Goal: Transaction & Acquisition: Purchase product/service

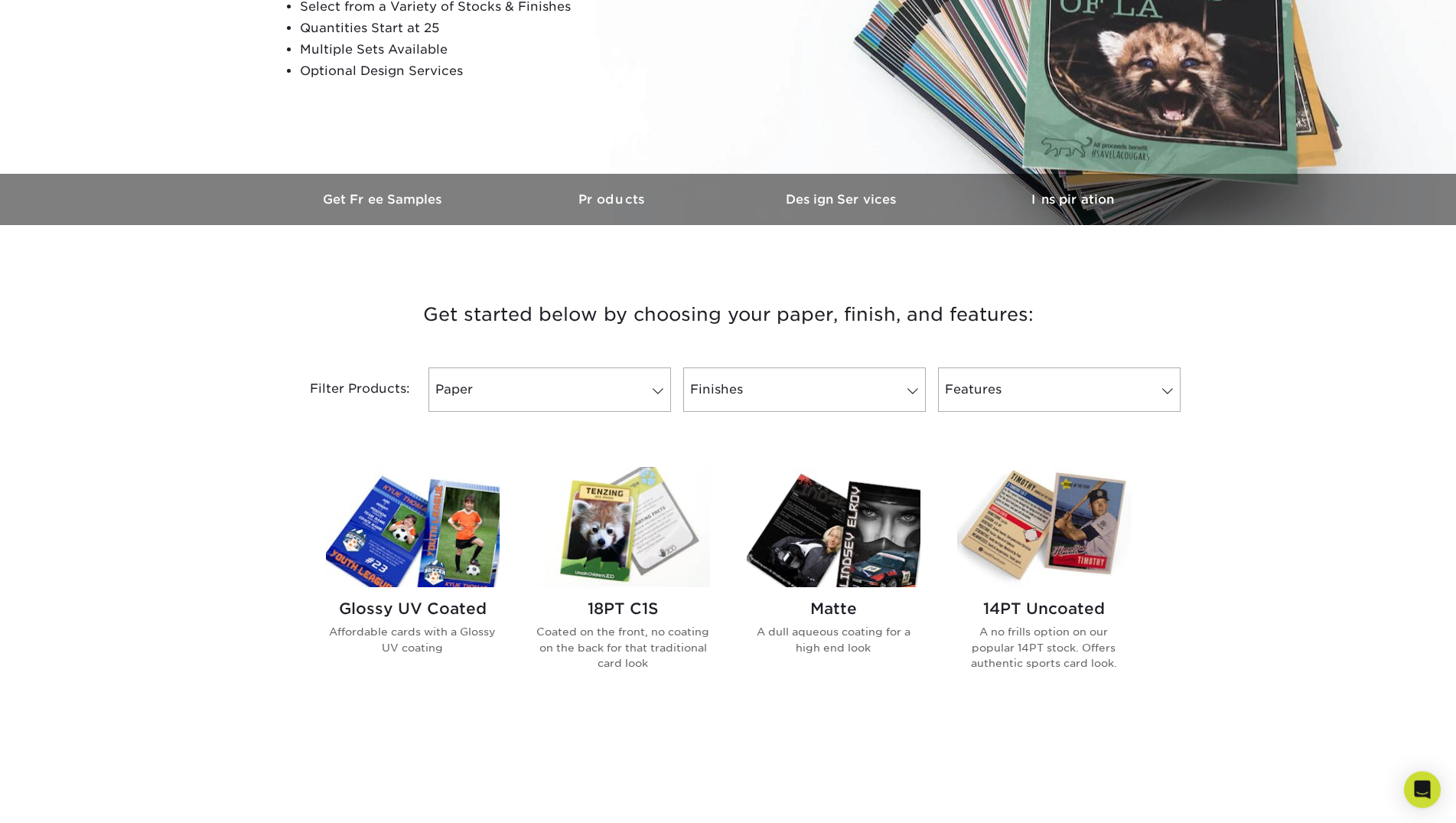
scroll to position [390, 0]
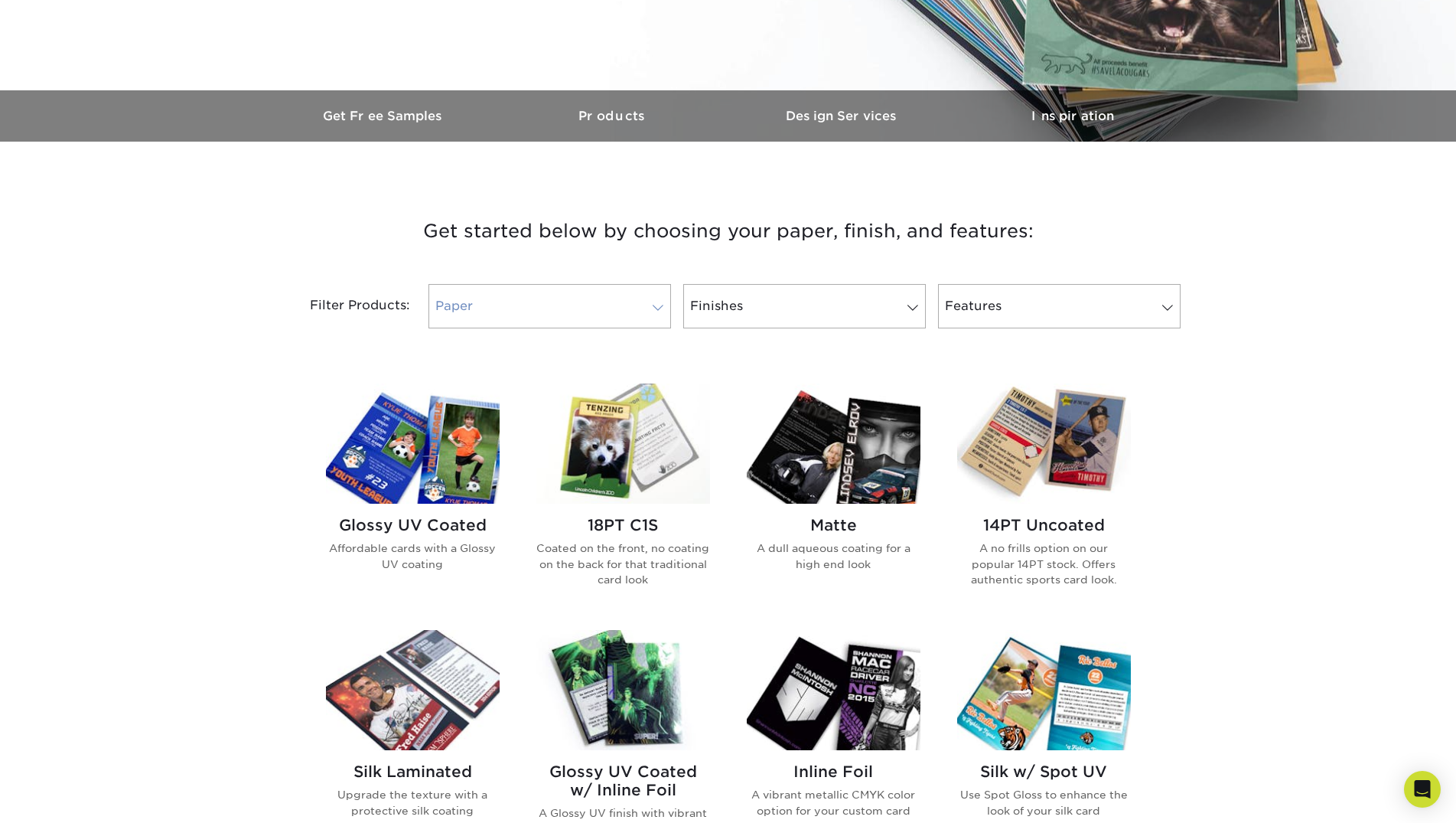
click at [581, 288] on link "Paper" at bounding box center [550, 305] width 243 height 44
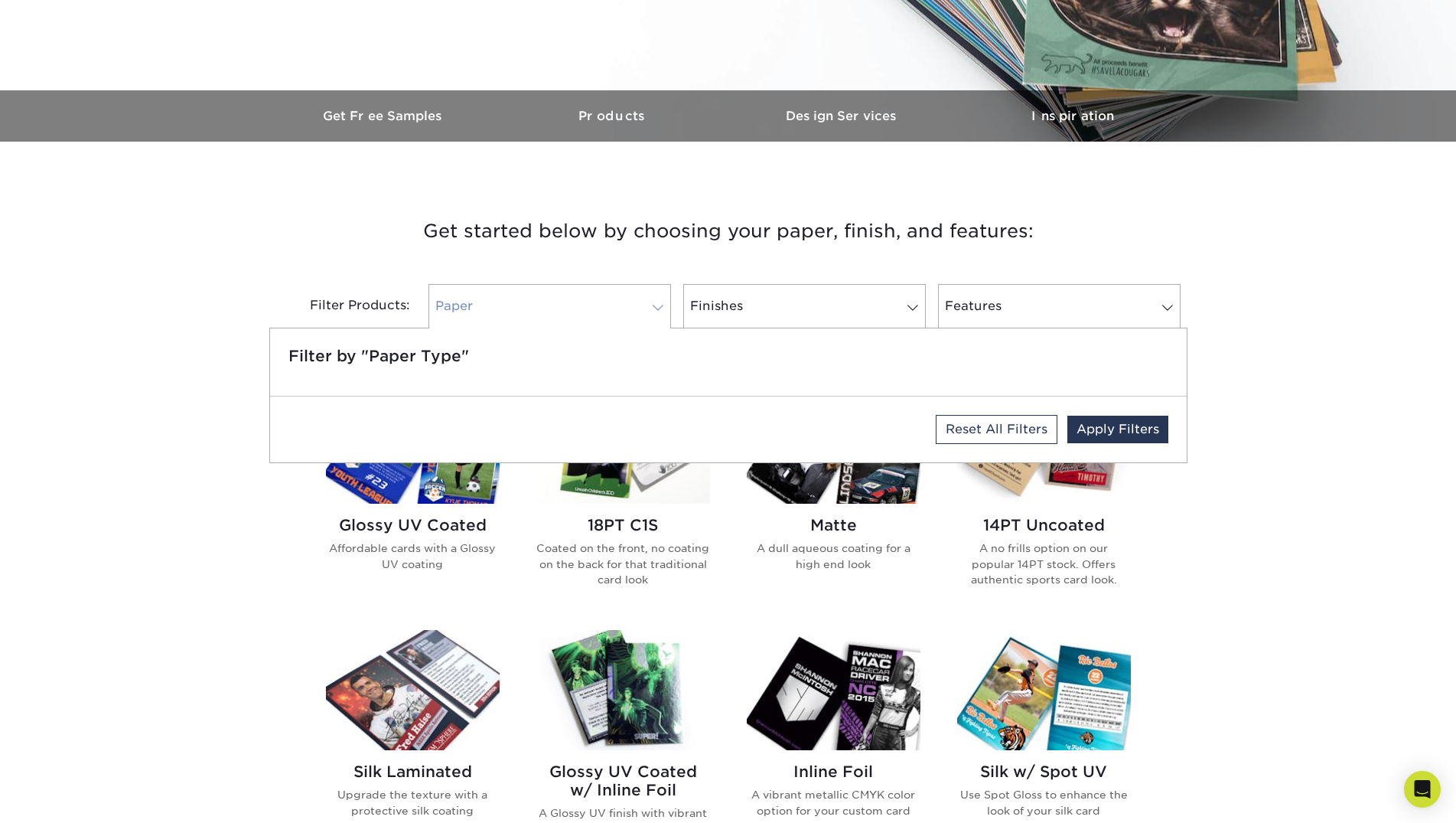
click at [581, 288] on link "Paper" at bounding box center [550, 305] width 243 height 44
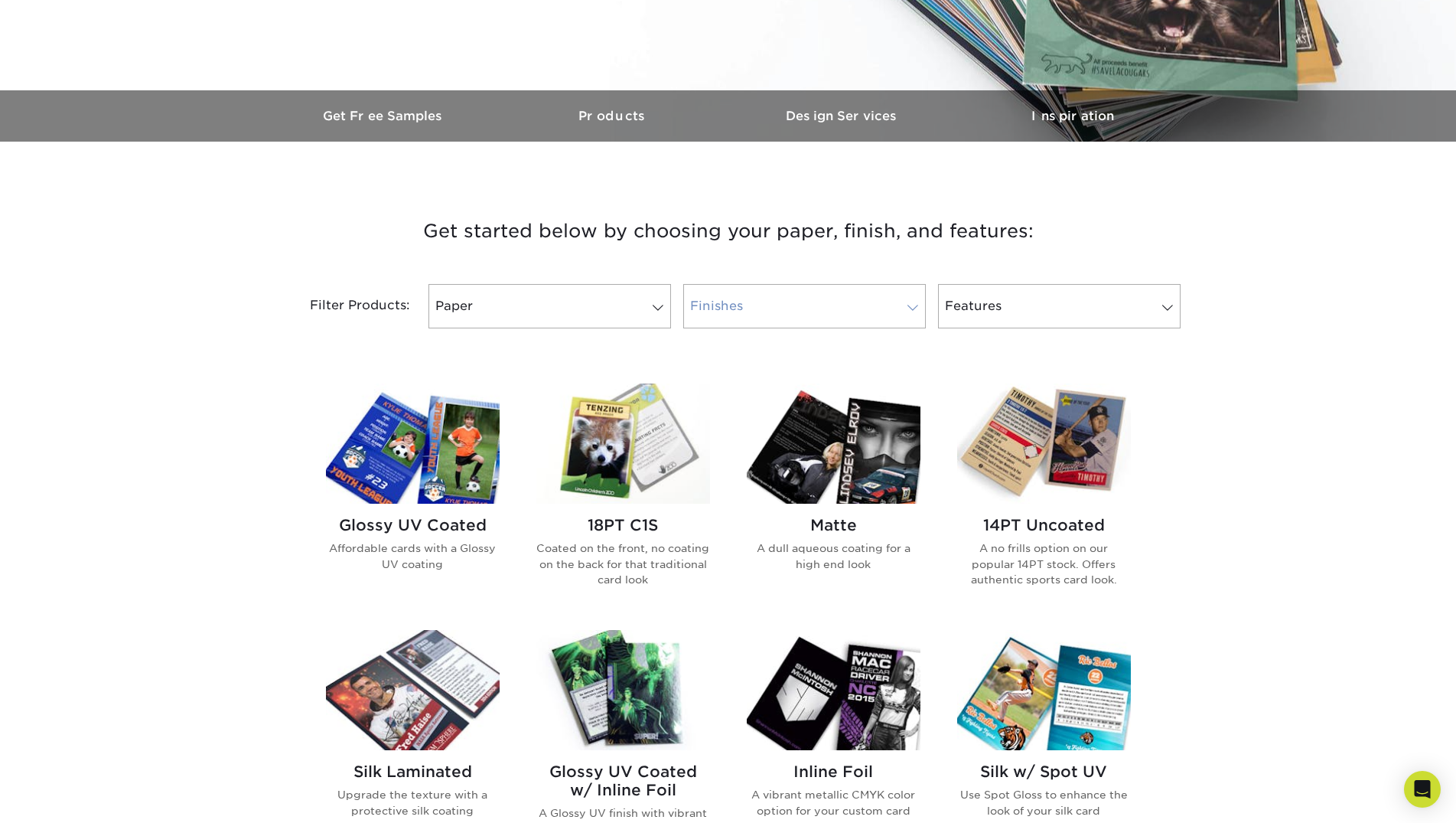
click at [798, 316] on link "Finishes" at bounding box center [804, 305] width 243 height 44
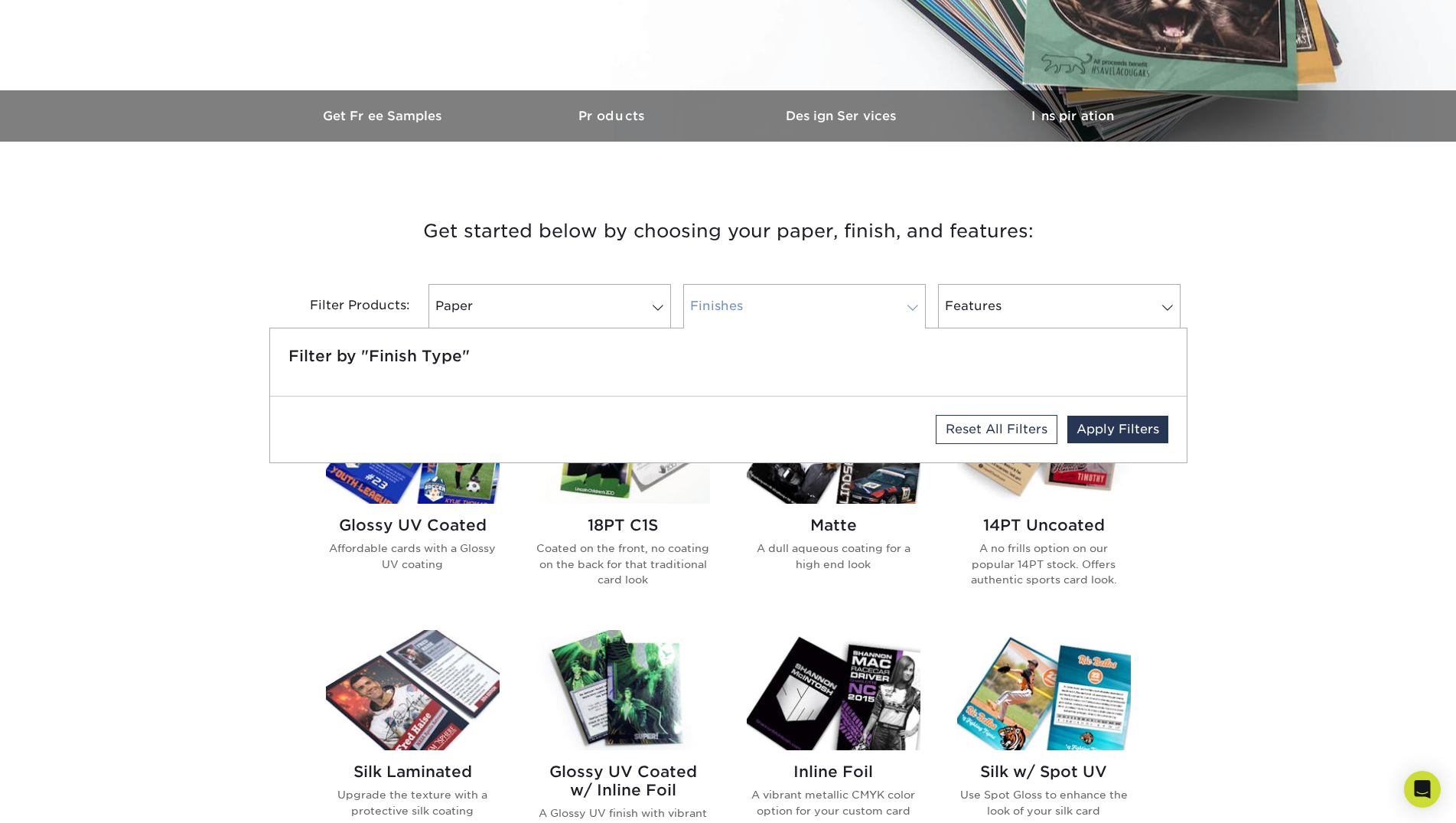
click at [798, 316] on link "Finishes" at bounding box center [804, 305] width 243 height 44
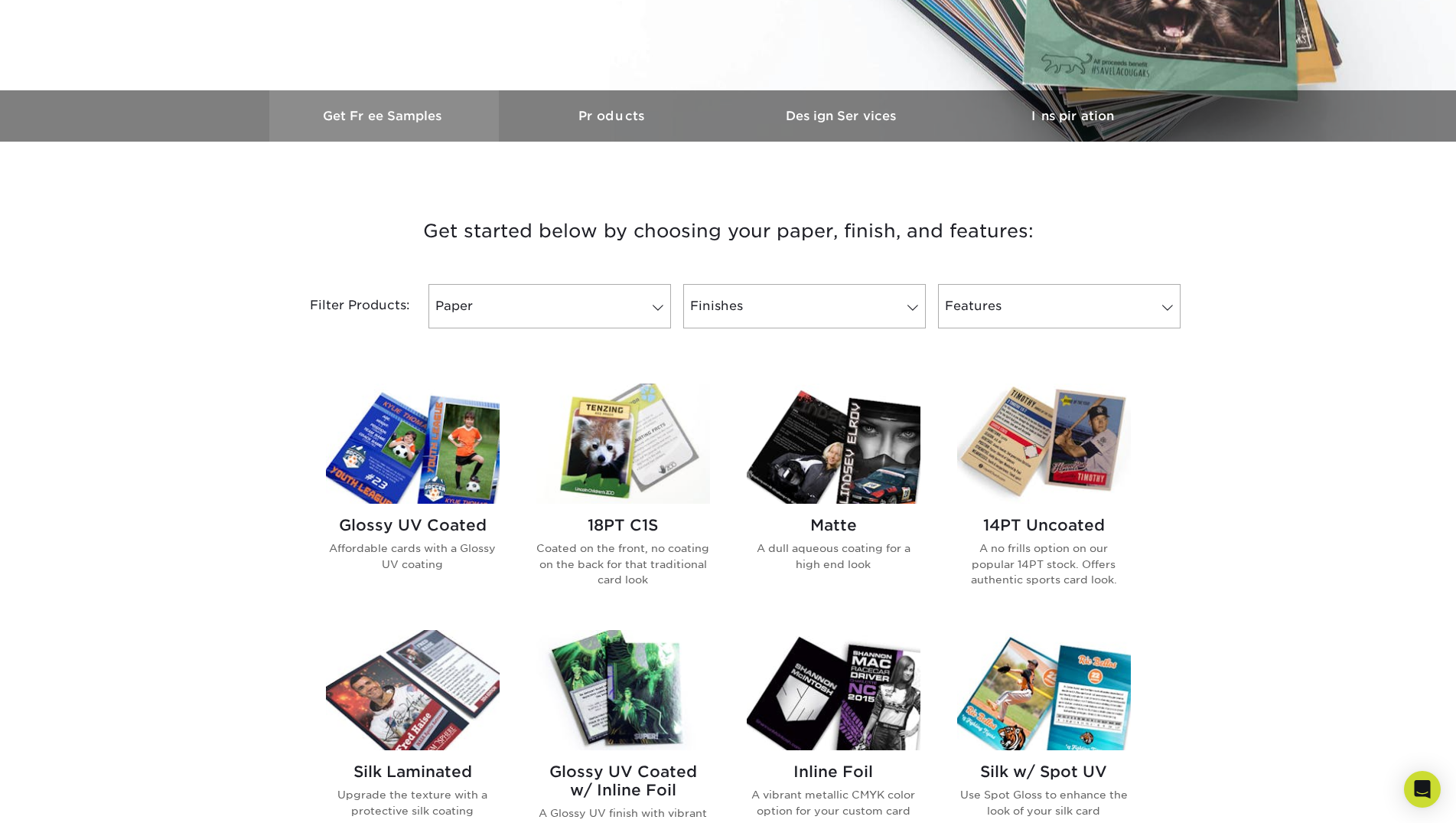
click at [402, 125] on link "Get Free Samples" at bounding box center [384, 115] width 229 height 51
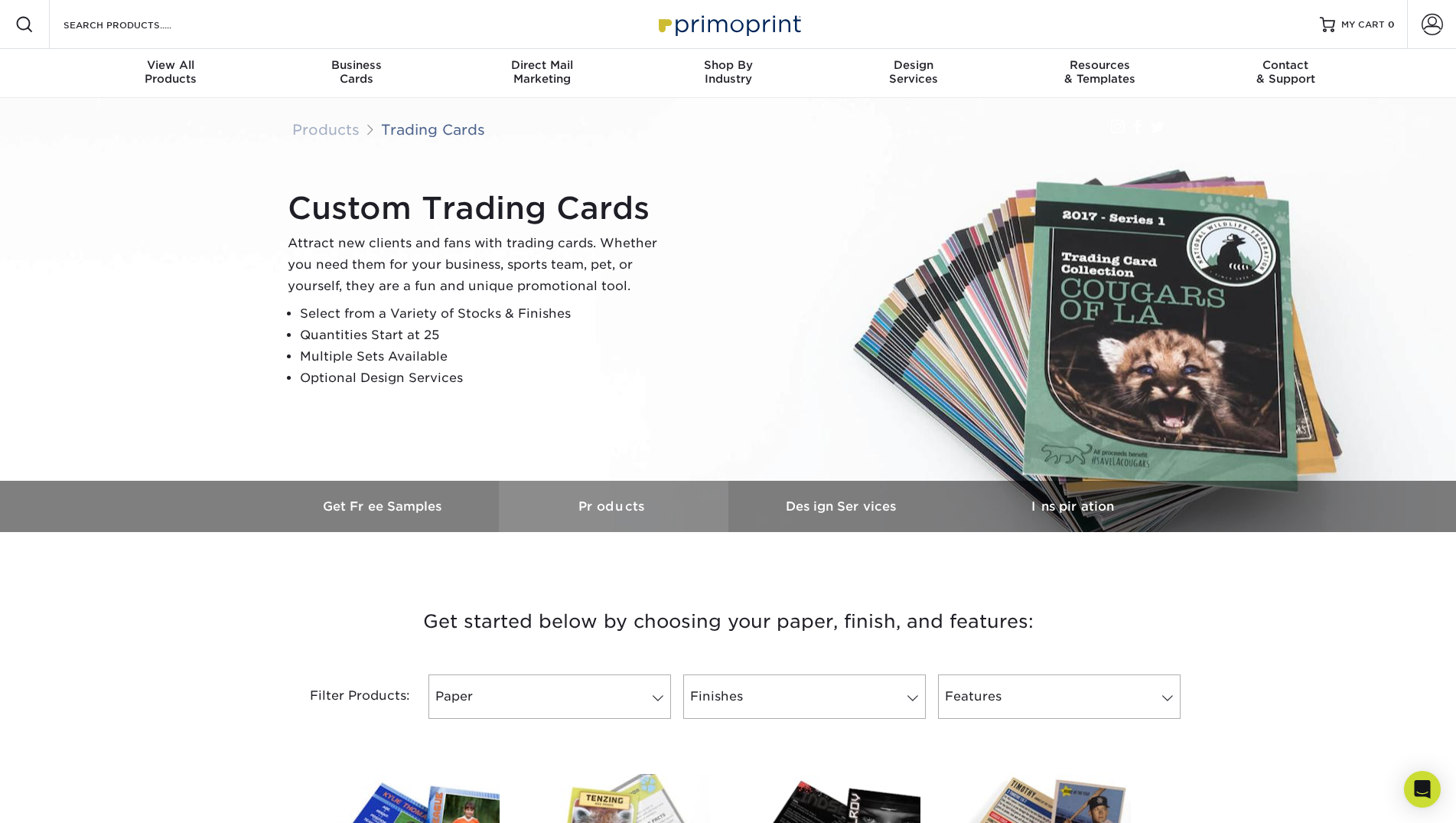
click at [570, 505] on h3 "Products" at bounding box center [613, 507] width 229 height 15
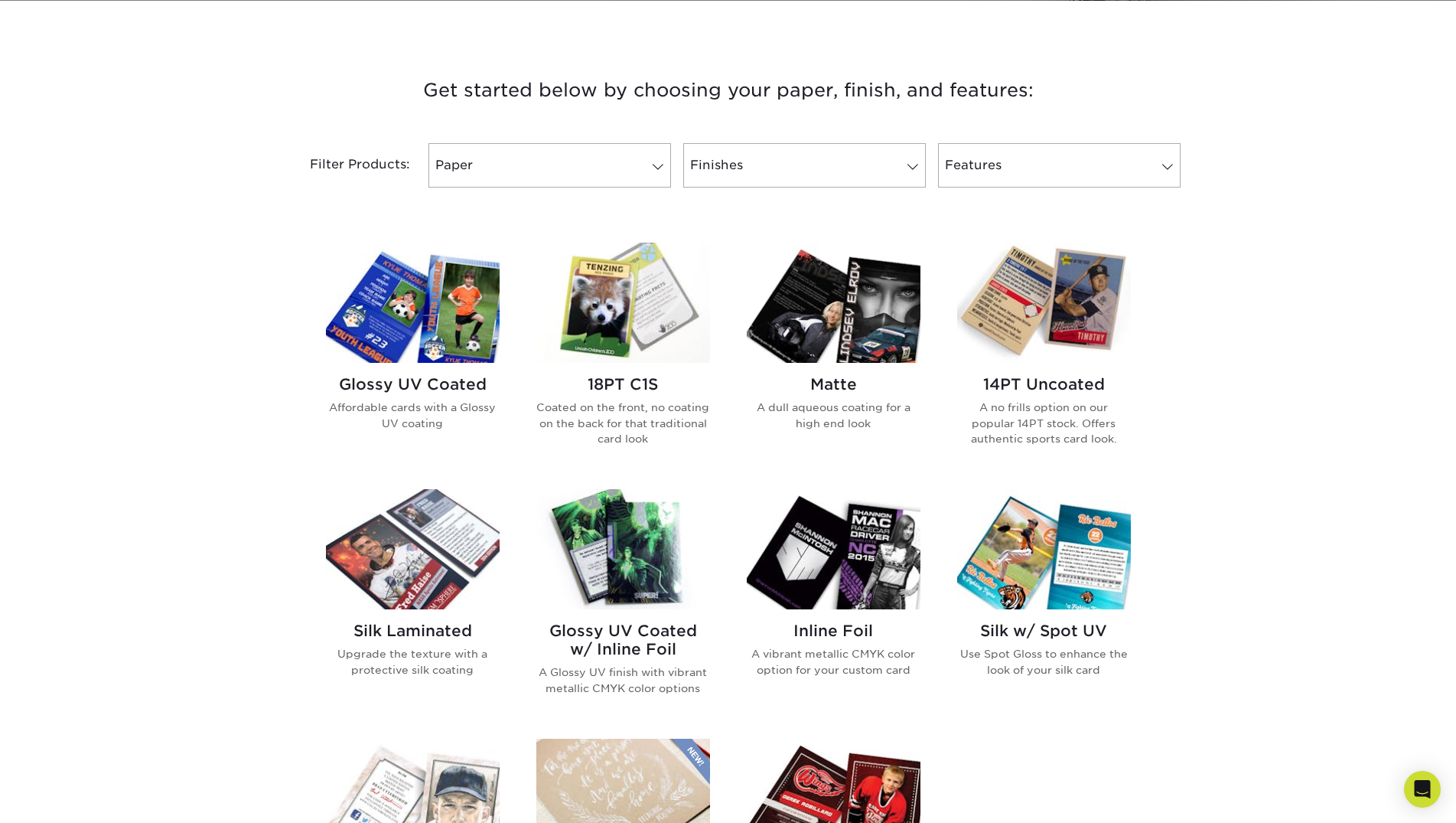
scroll to position [532, 0]
click at [430, 325] on img at bounding box center [413, 301] width 174 height 120
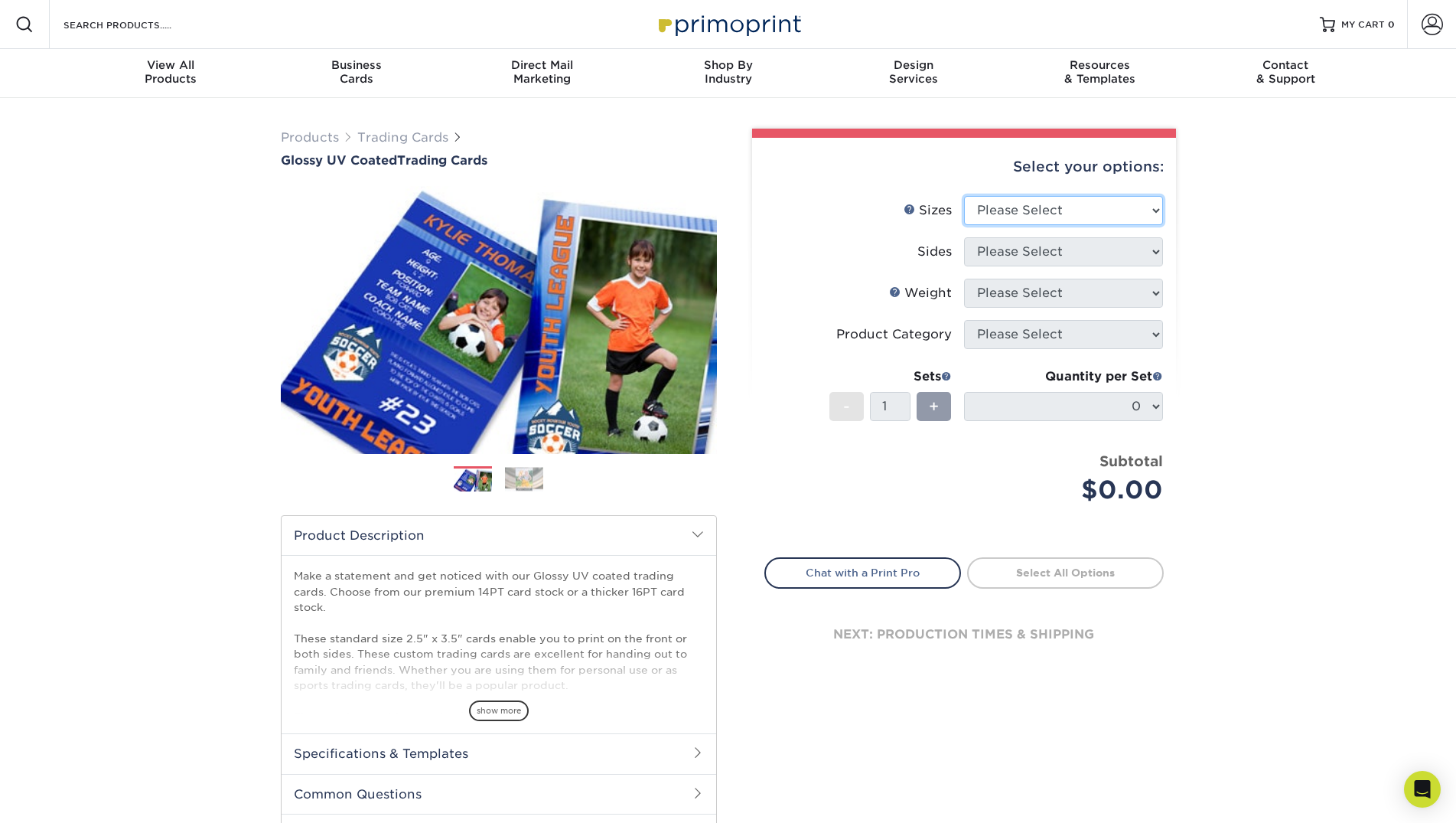
select select "2.50x3.50"
click option "2.5" x 3.5"" at bounding box center [0, 0] width 0 height 0
click at [964, 237] on select "Please Select Print Both Sides Print Front Only" at bounding box center [1064, 251] width 199 height 29
select select "13abbda7-1d64-4f25-8bb2-c179b224825d"
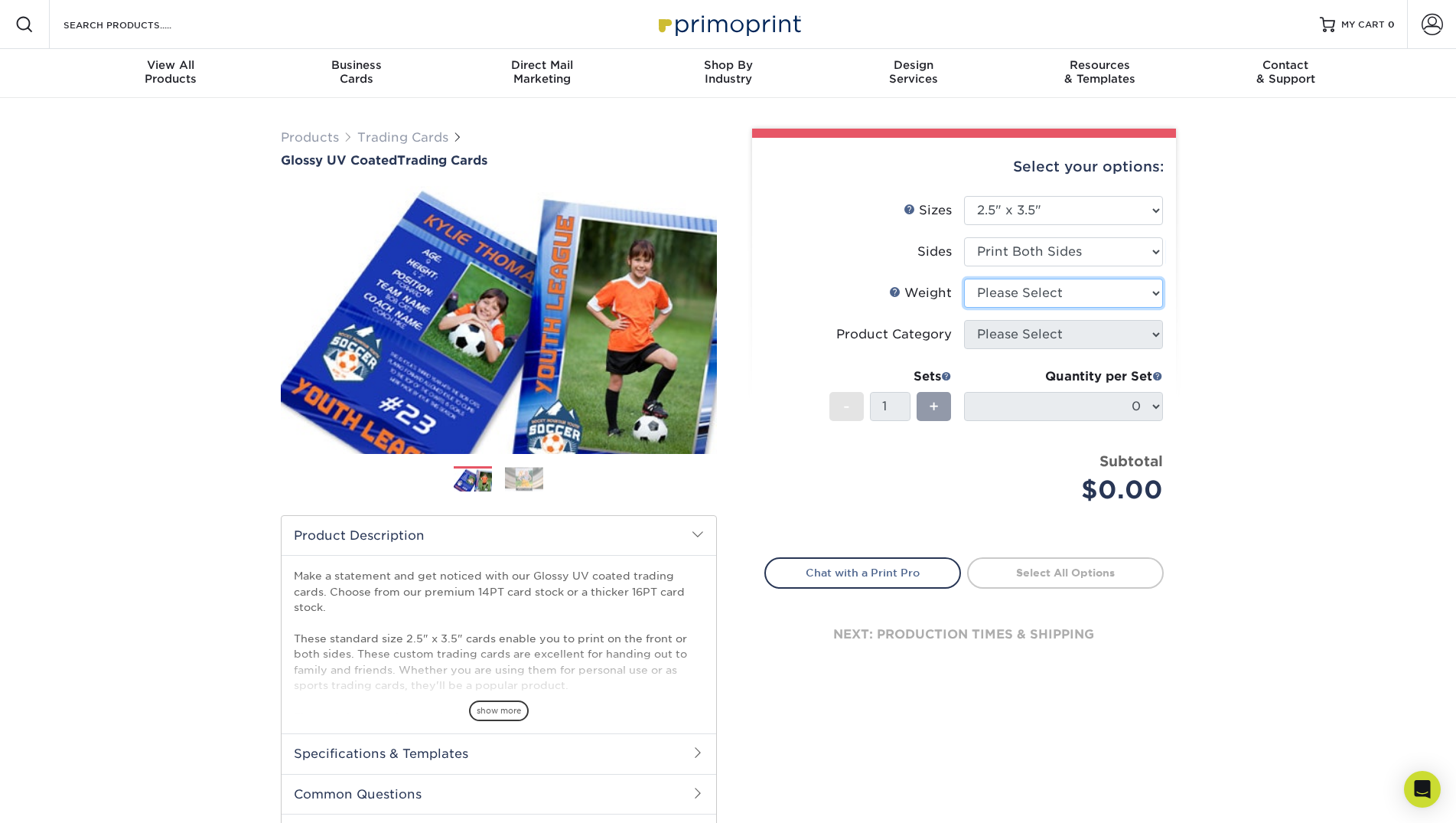
click at [964, 279] on select "Please Select 16PT 14PT 18PT C1S" at bounding box center [1064, 293] width 199 height 29
click at [1065, 303] on select "Please Select 16PT 14PT 18PT C1S" at bounding box center [1064, 293] width 199 height 29
click at [964, 279] on select "Please Select 16PT 14PT 18PT C1S" at bounding box center [1064, 293] width 199 height 29
select select "16PT"
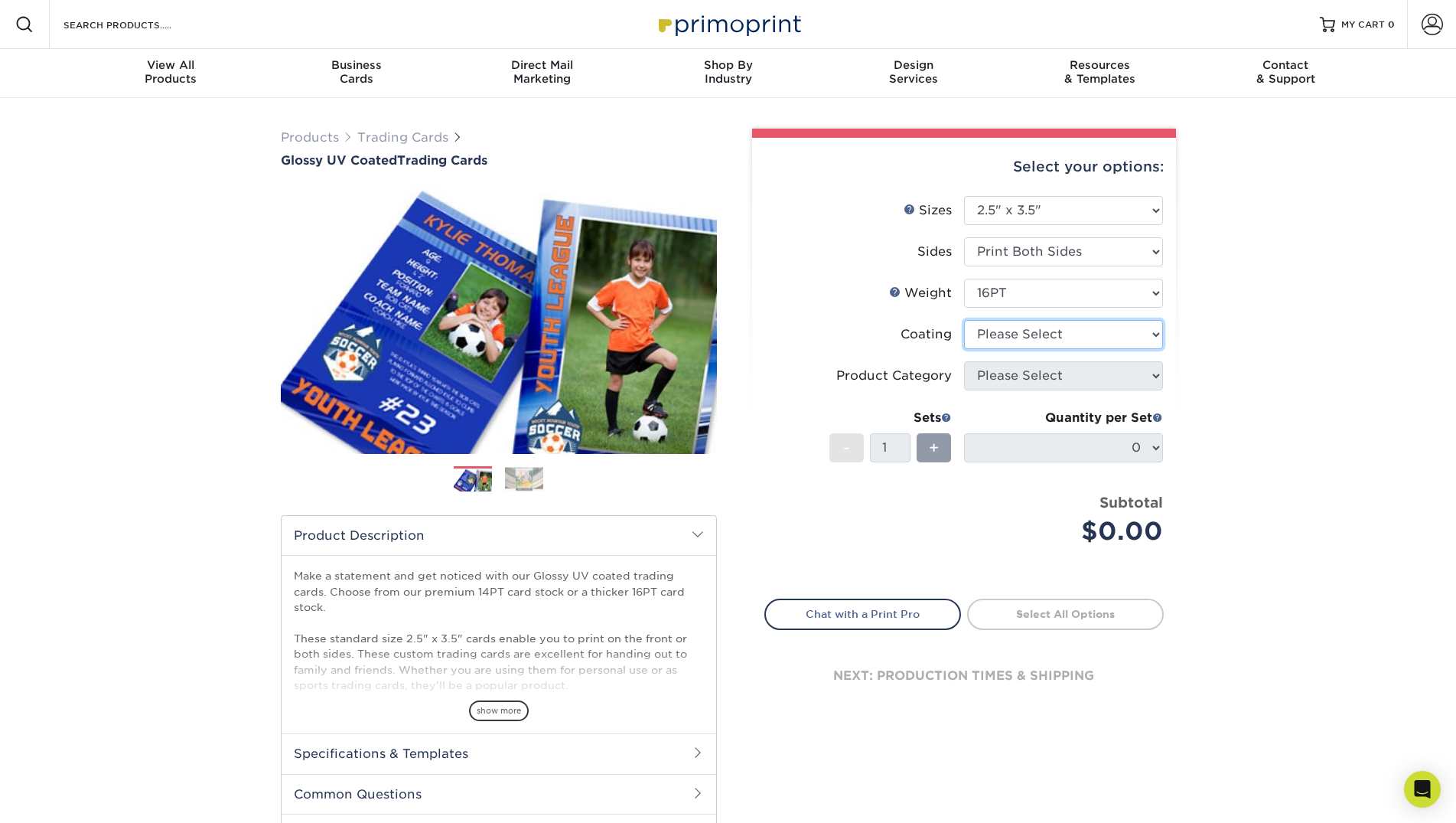
click at [964, 320] on select at bounding box center [1064, 334] width 199 height 29
select select "1e8116af-acfc-44b1-83dc-8181aa338834"
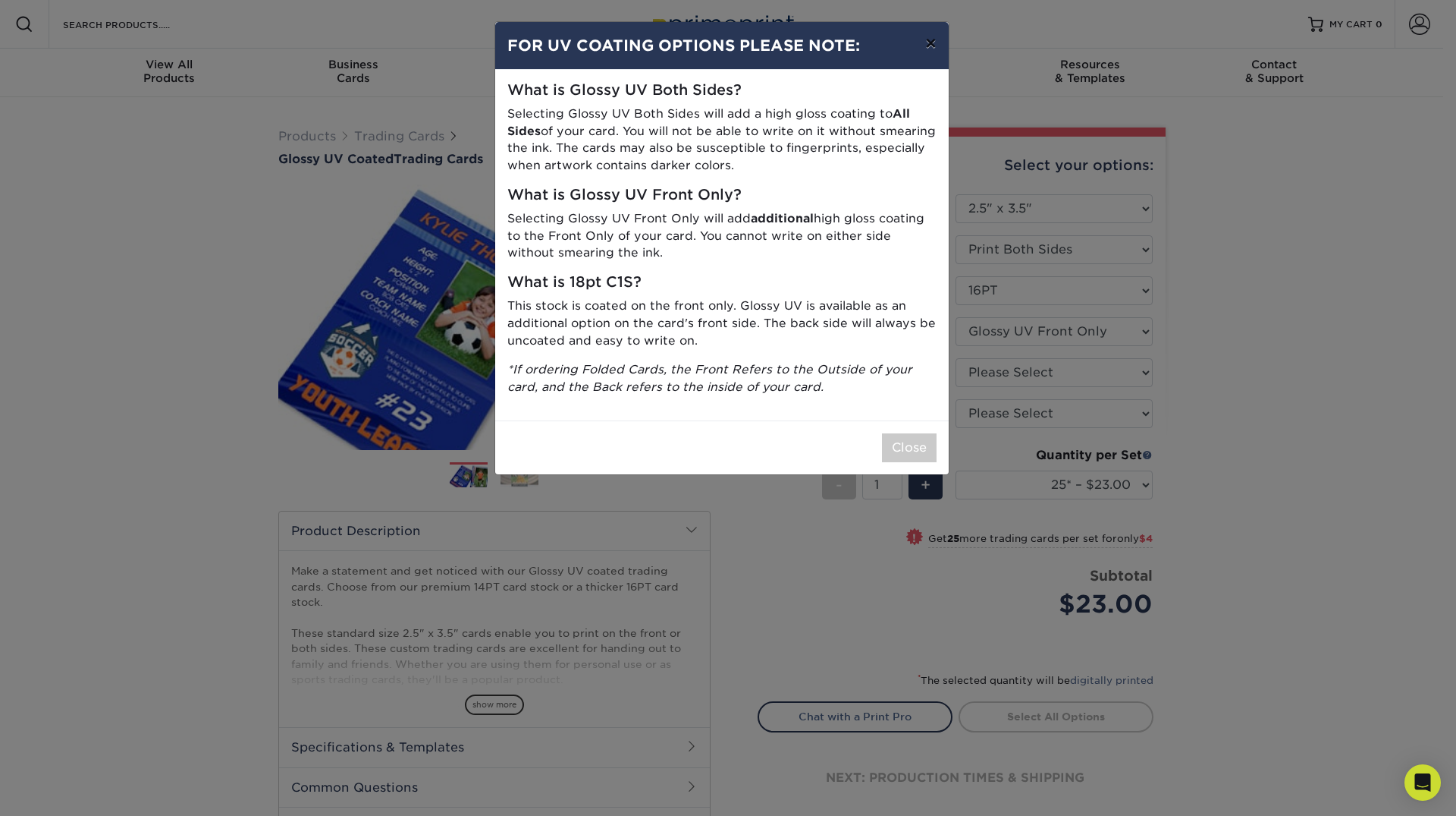
click at [937, 45] on button "×" at bounding box center [931, 44] width 35 height 43
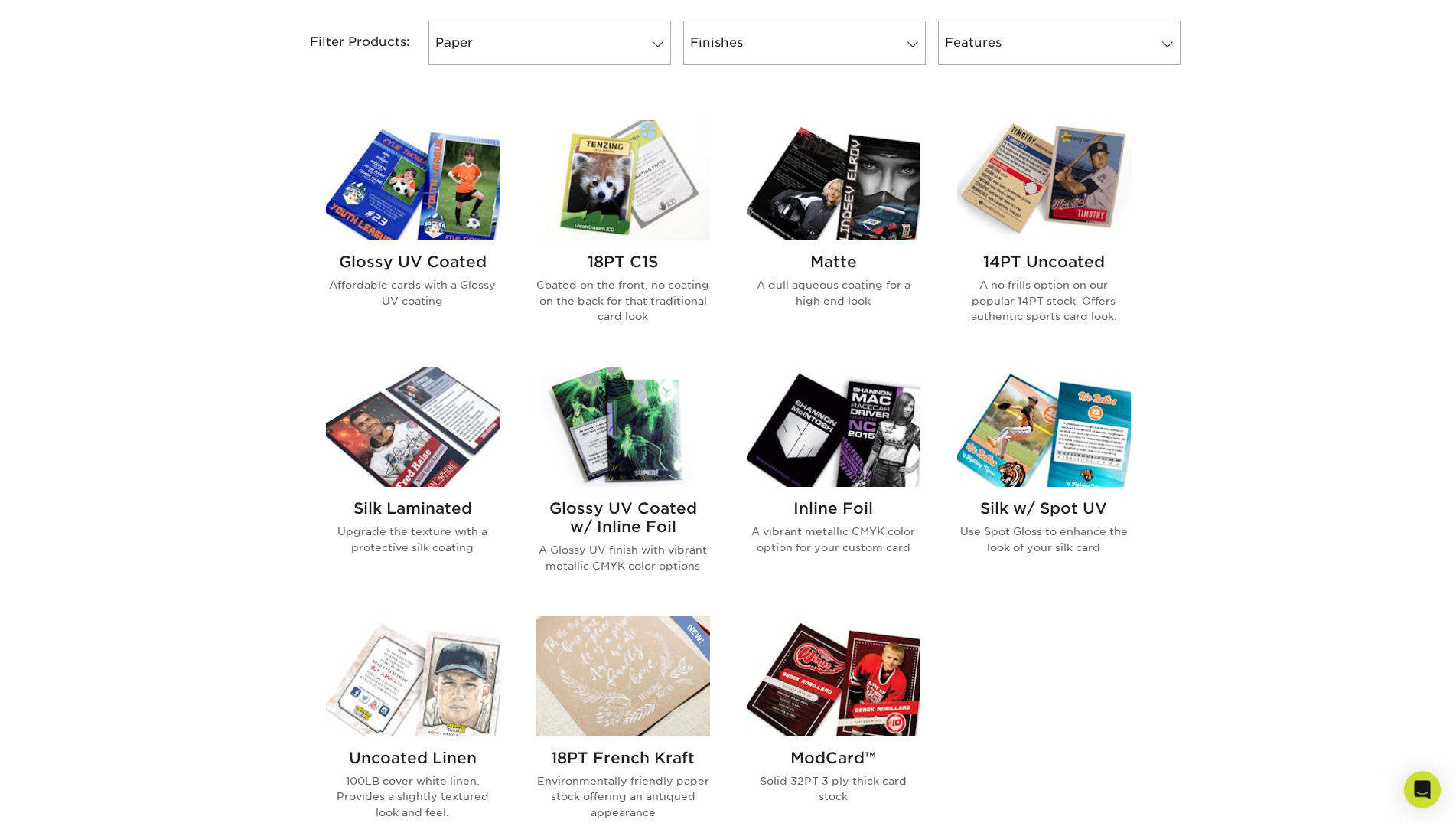
scroll to position [683, 0]
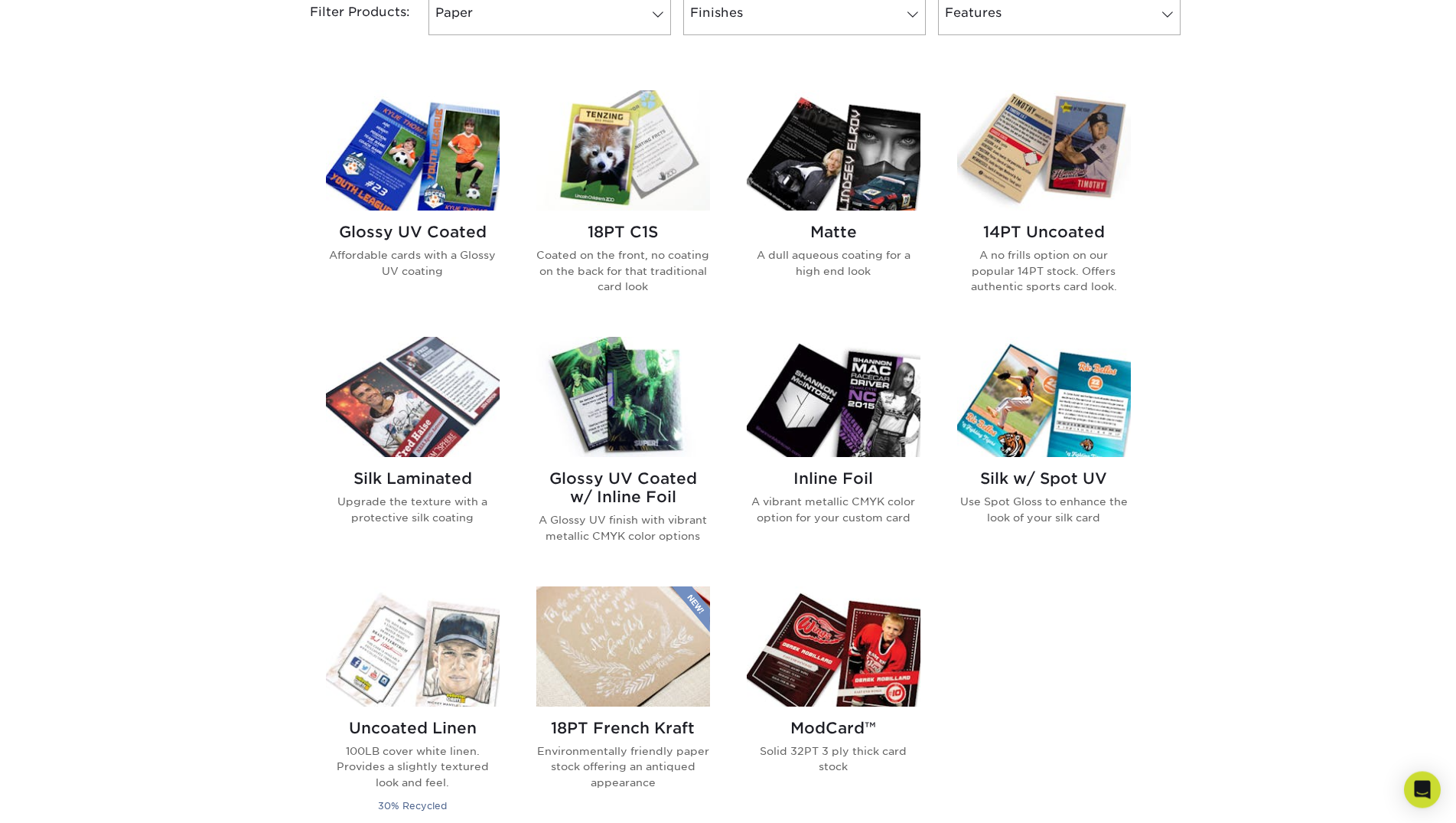
click at [459, 393] on img at bounding box center [413, 397] width 174 height 120
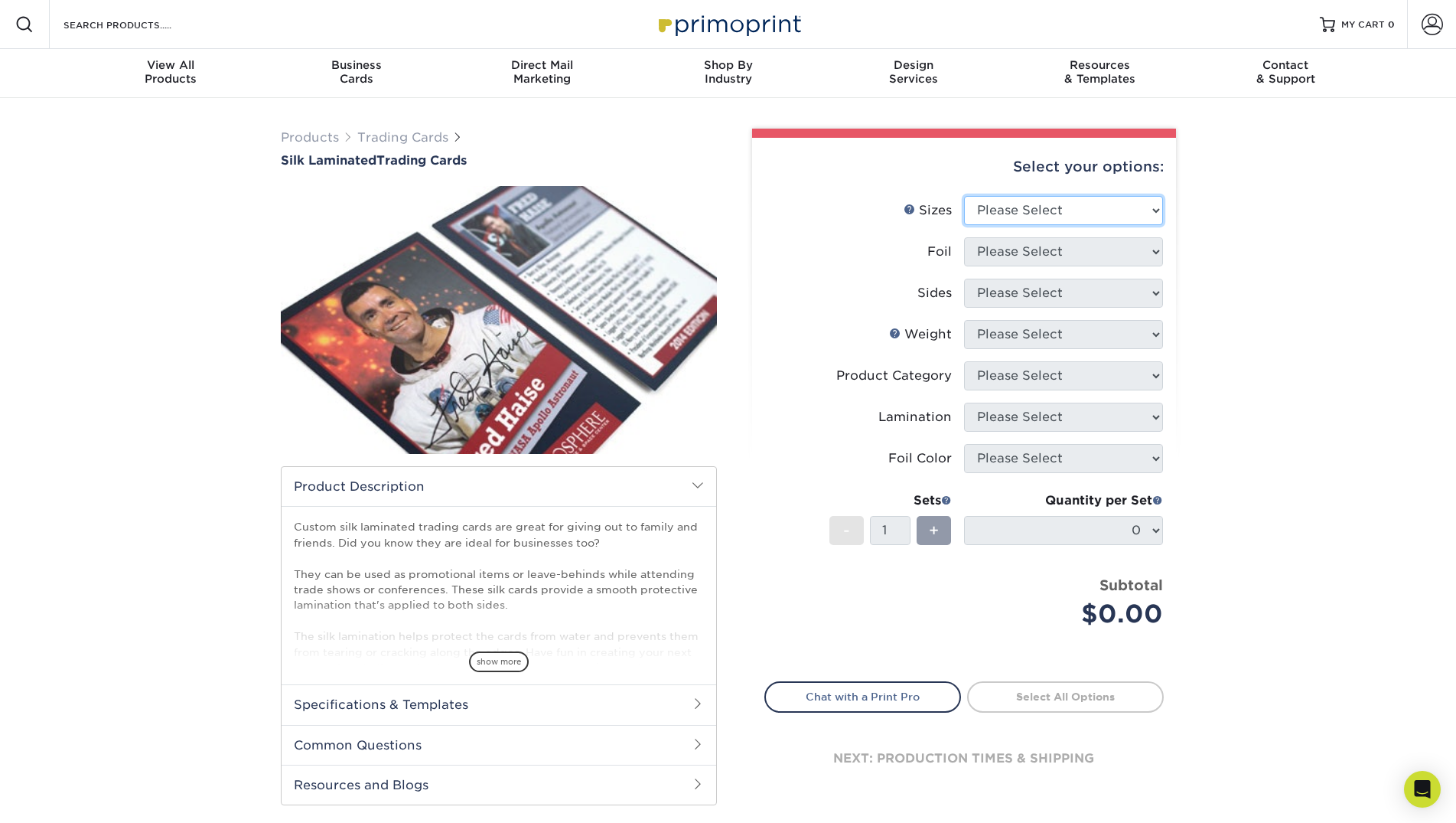
select select "2.50x3.50"
click option "2.5" x 3.5"" at bounding box center [0, 0] width 0 height 0
select select "1"
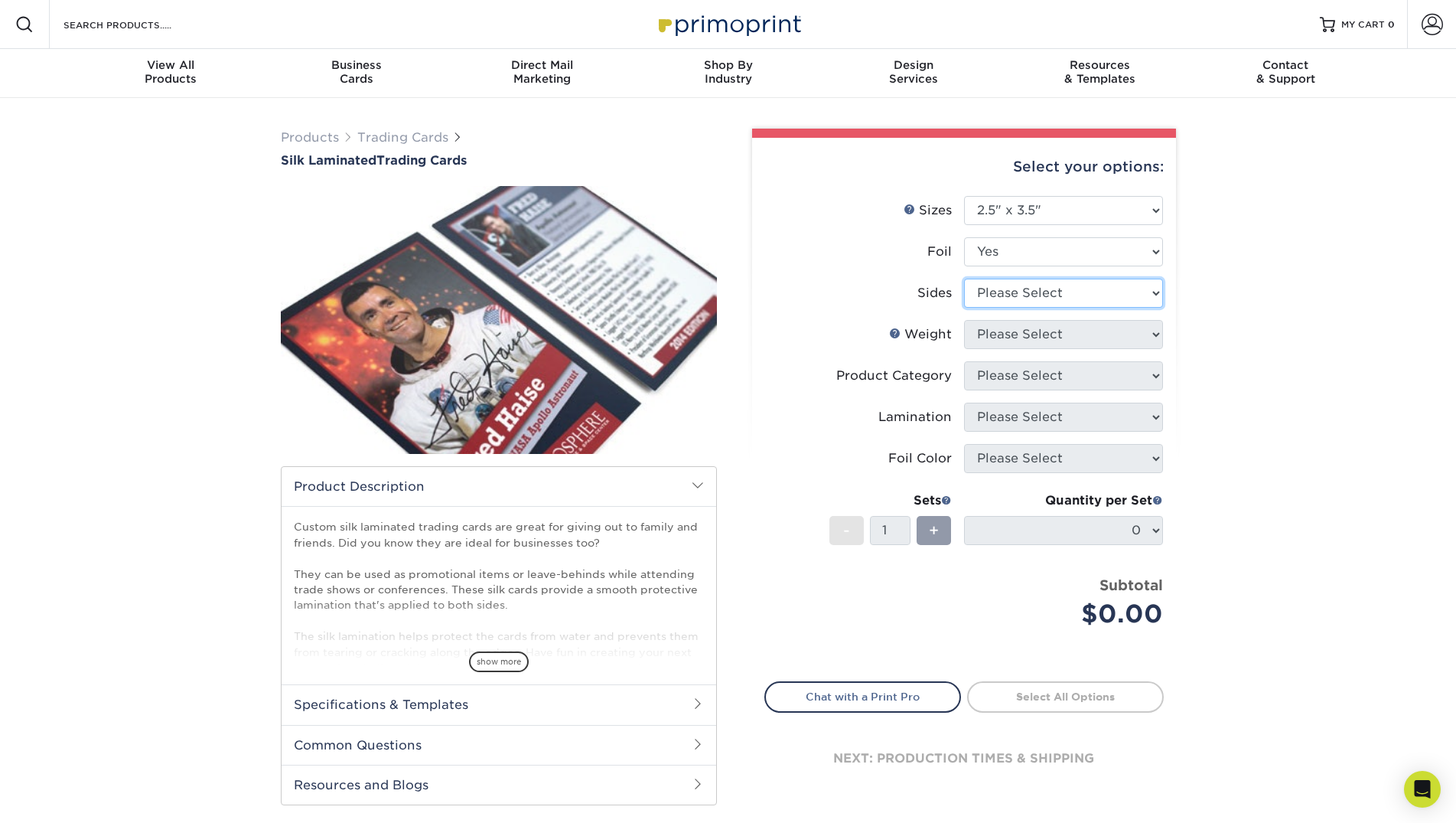
click at [964, 279] on select "Please Select Print Both Sides - Foil Both Sides Print Both Sides - Foil Front …" at bounding box center [1064, 293] width 199 height 29
select select "34527644-b4fd-4ffb-9092-1318eefcd9d9"
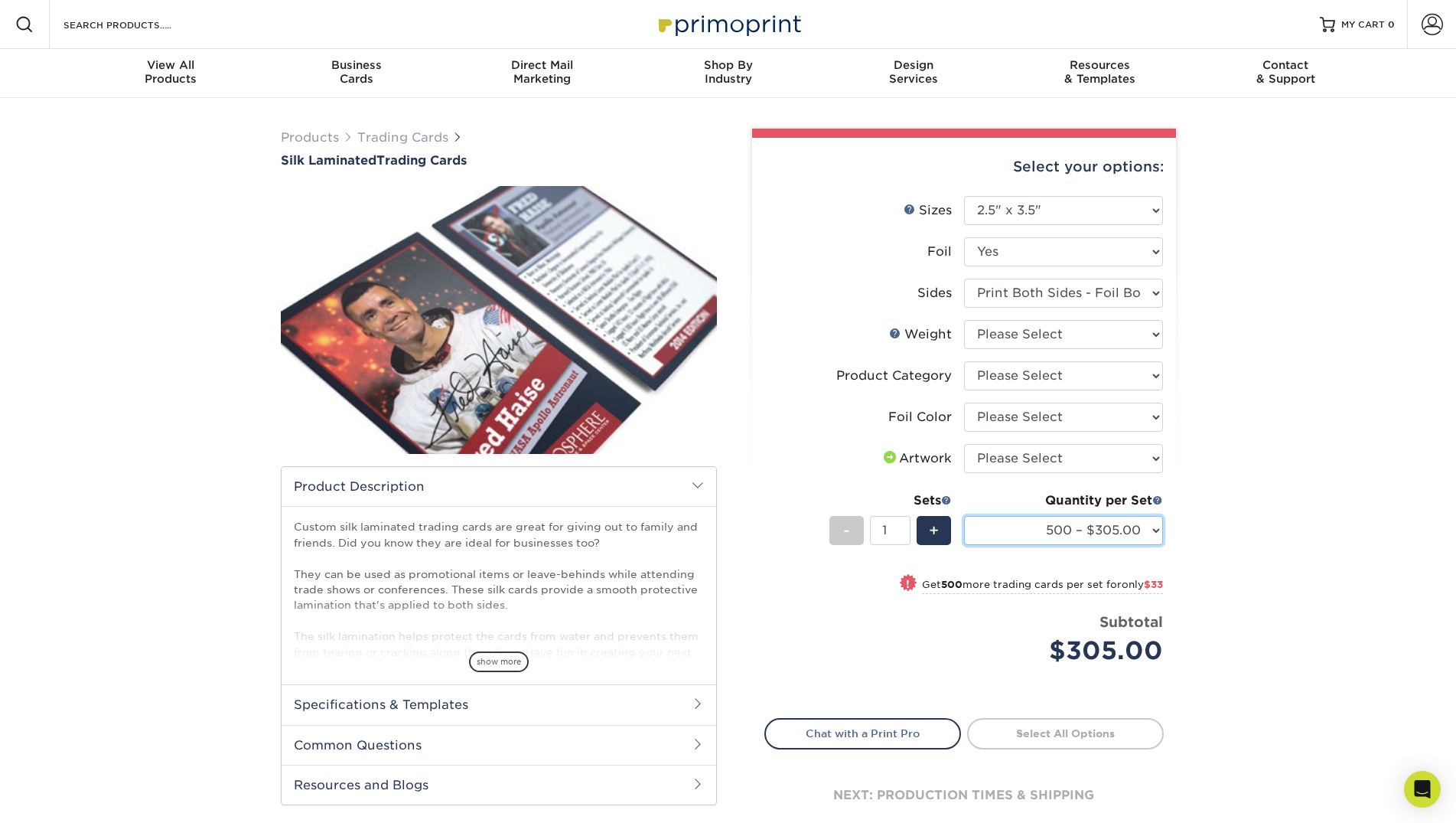
click at [964, 516] on select "500 – $305.00 1000 – $338.00 2500 – $776.00 5000 – $1449.00" at bounding box center [1064, 530] width 199 height 29
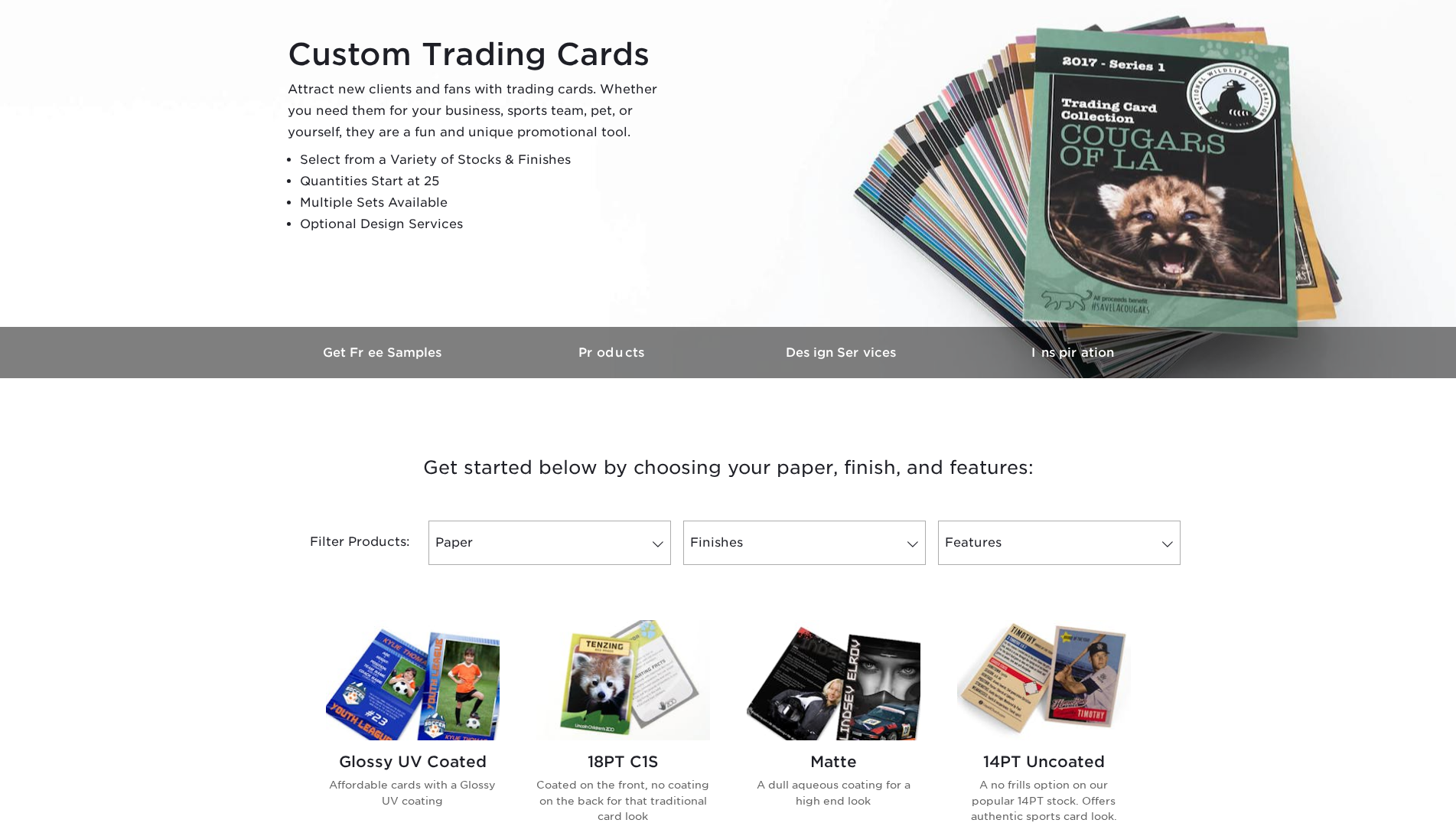
scroll to position [156, 0]
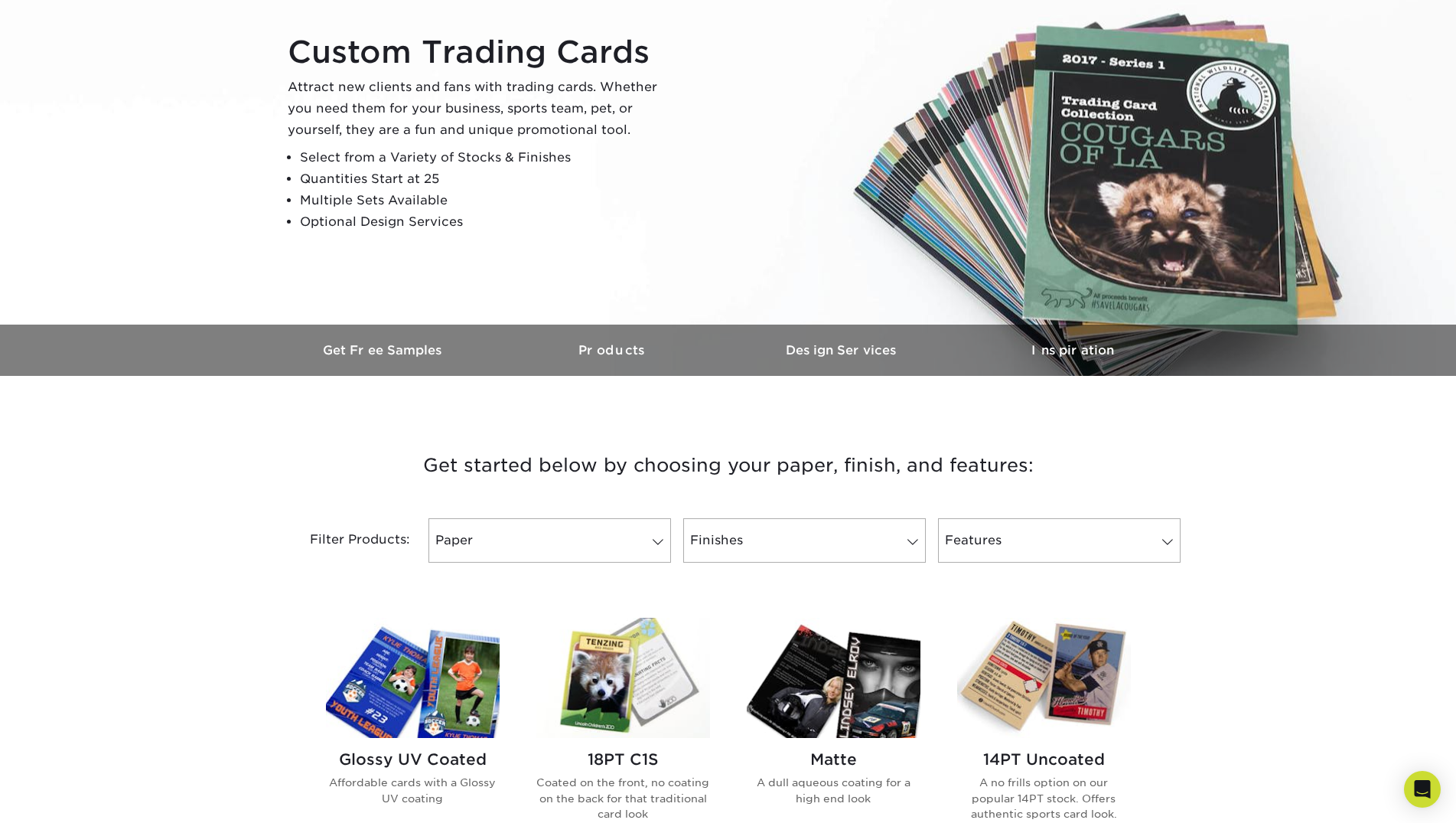
click at [430, 698] on img at bounding box center [413, 678] width 174 height 120
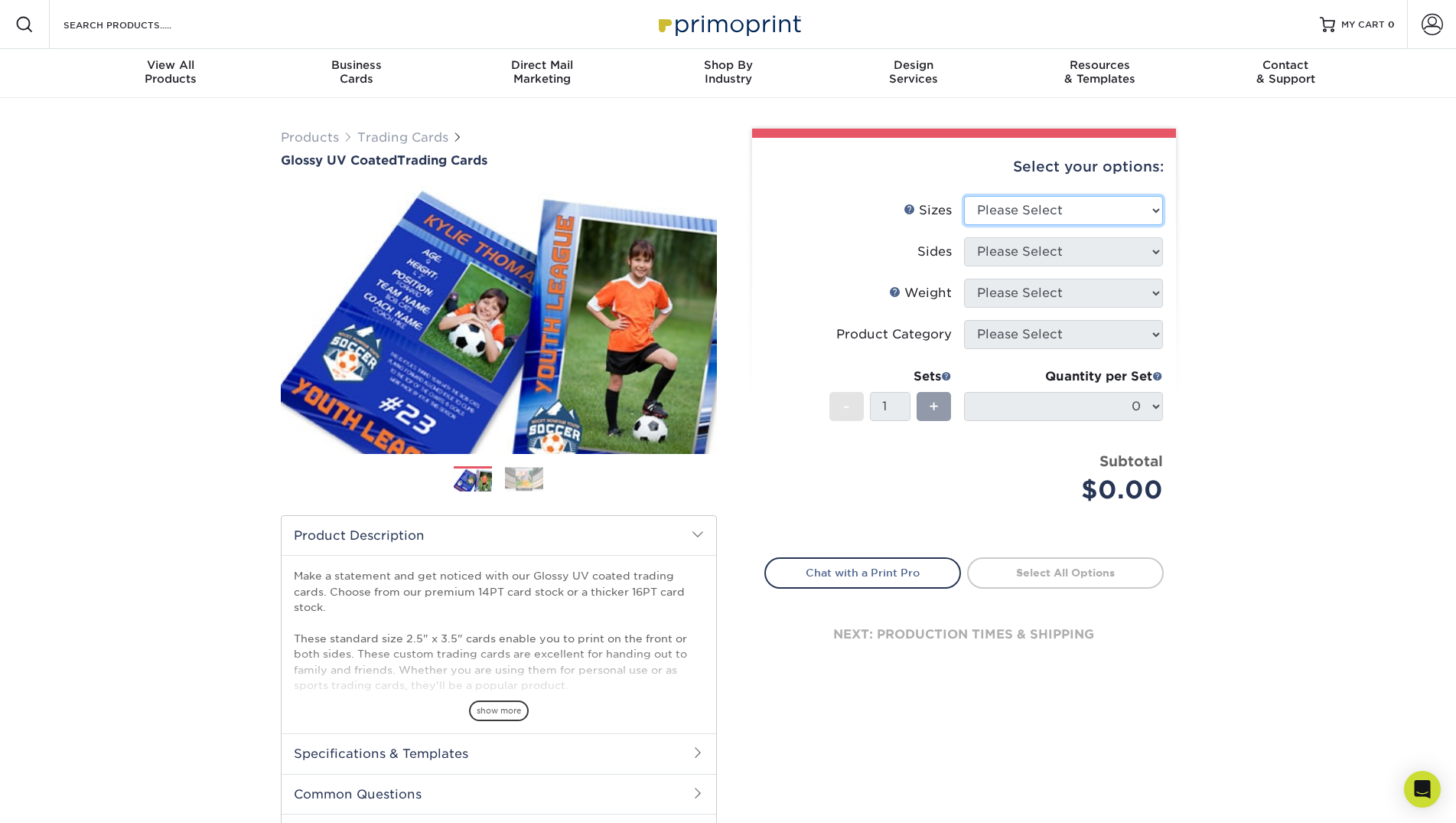
click at [964, 196] on select "Please Select 2.5" x 3.5"" at bounding box center [1064, 210] width 199 height 29
select select "2.50x3.50"
click option "2.5" x 3.5"" at bounding box center [0, 0] width 0 height 0
select select "13abbda7-1d64-4f25-8bb2-c179b224825d"
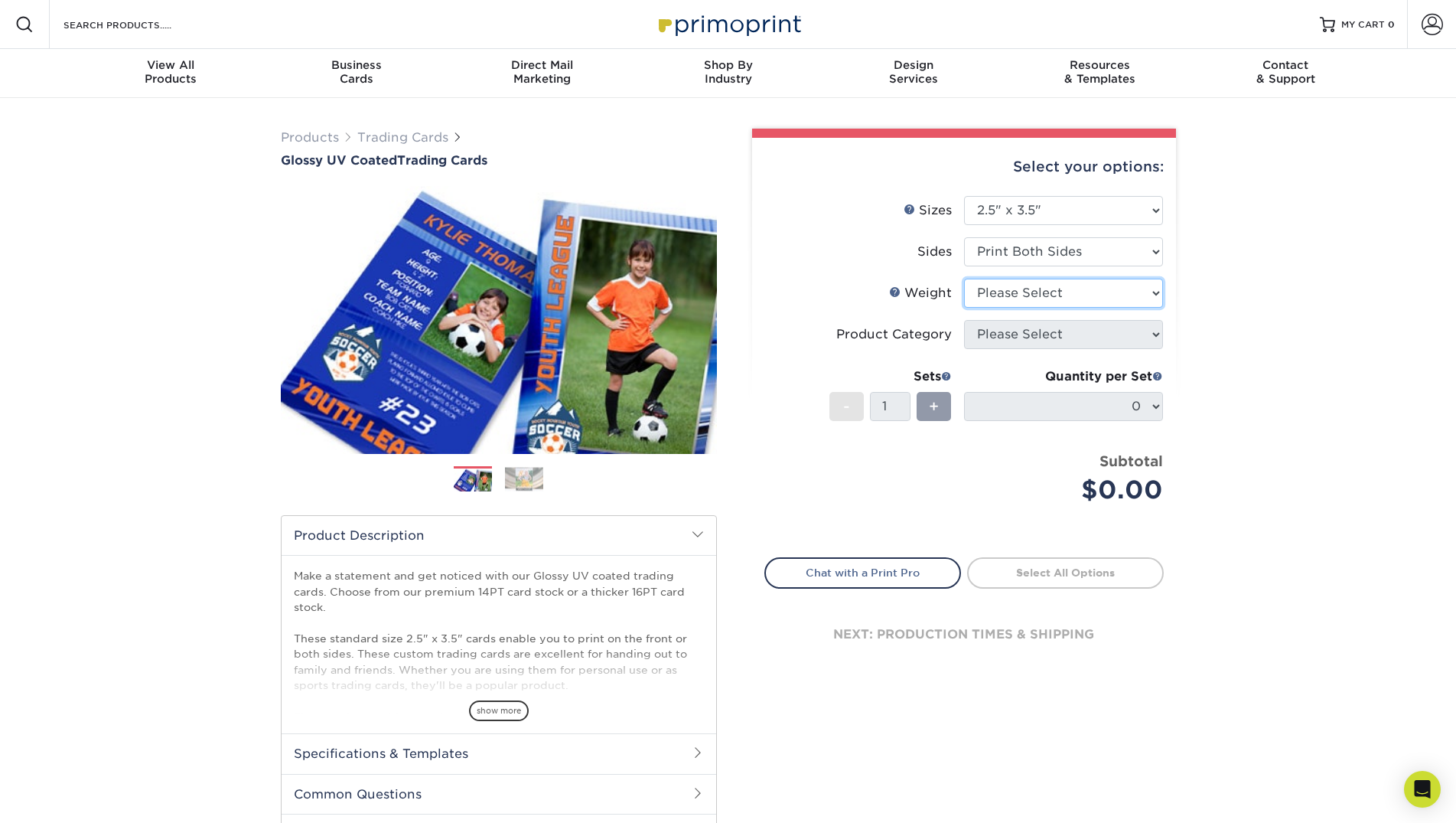
click at [964, 279] on select "Please Select 16PT 14PT 18PT C1S" at bounding box center [1064, 293] width 199 height 29
select select "16PT"
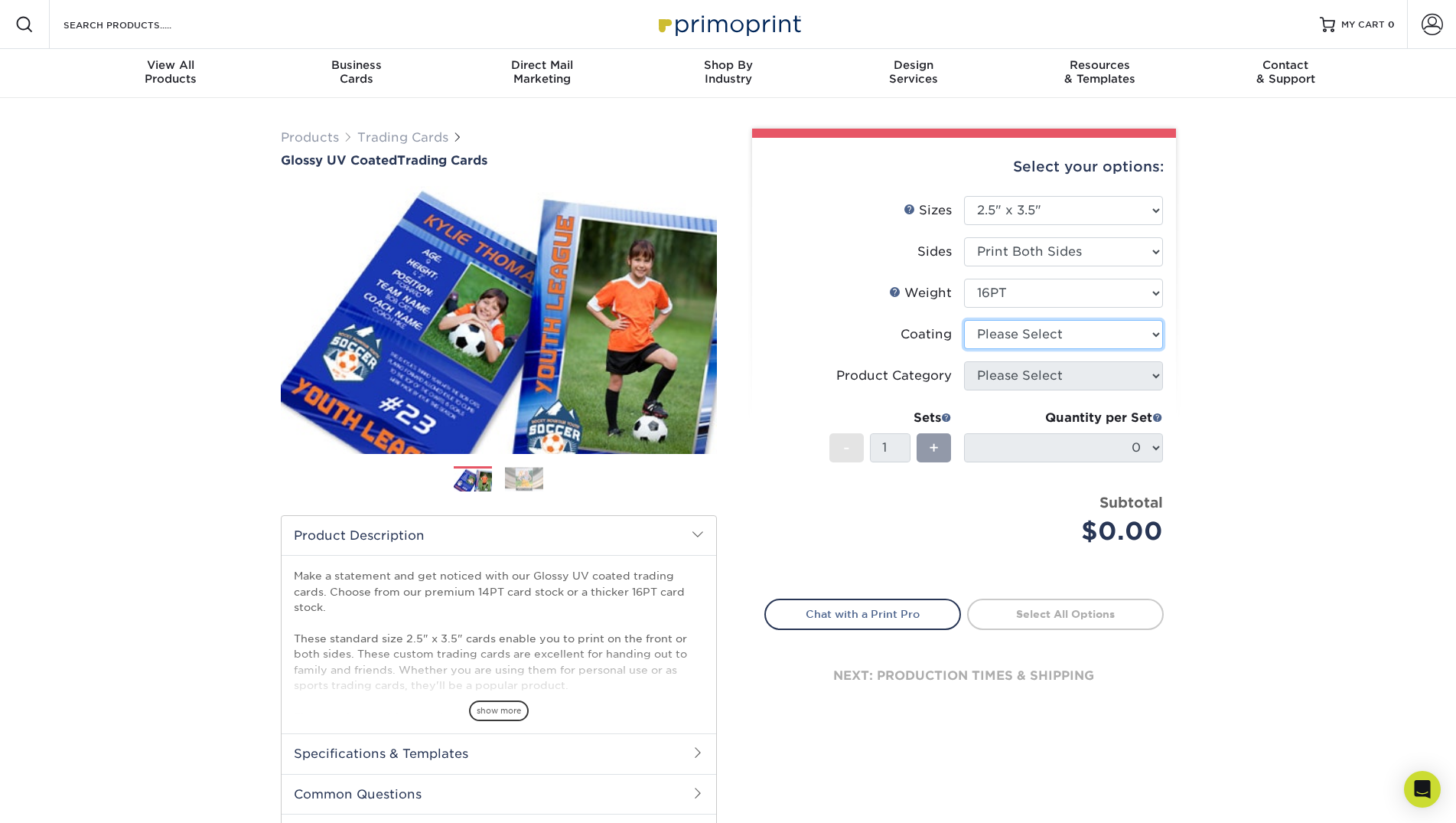
click at [964, 320] on select at bounding box center [1064, 334] width 199 height 29
select select "1e8116af-acfc-44b1-83dc-8181aa338834"
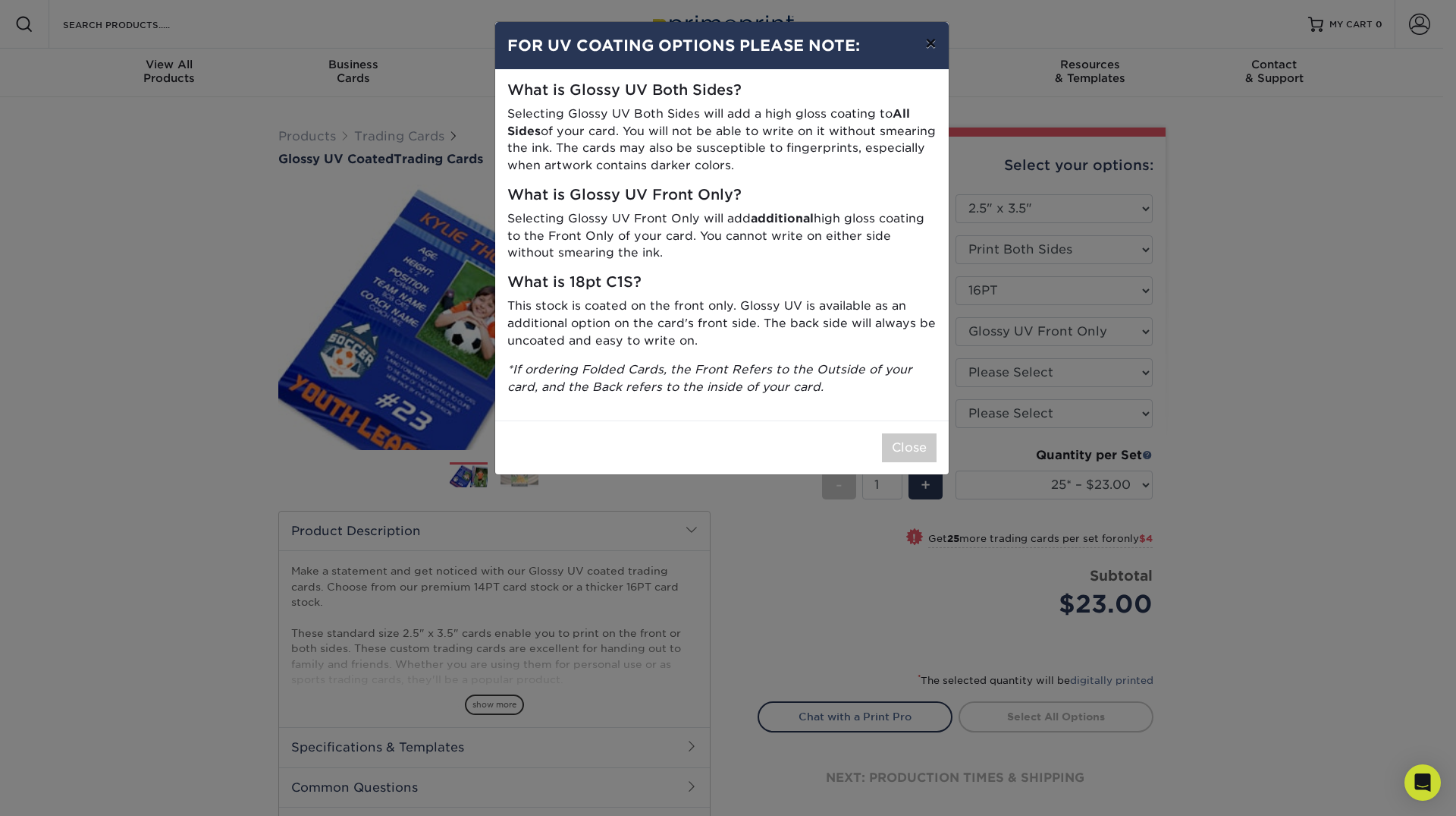
click at [927, 37] on button "×" at bounding box center [931, 44] width 35 height 43
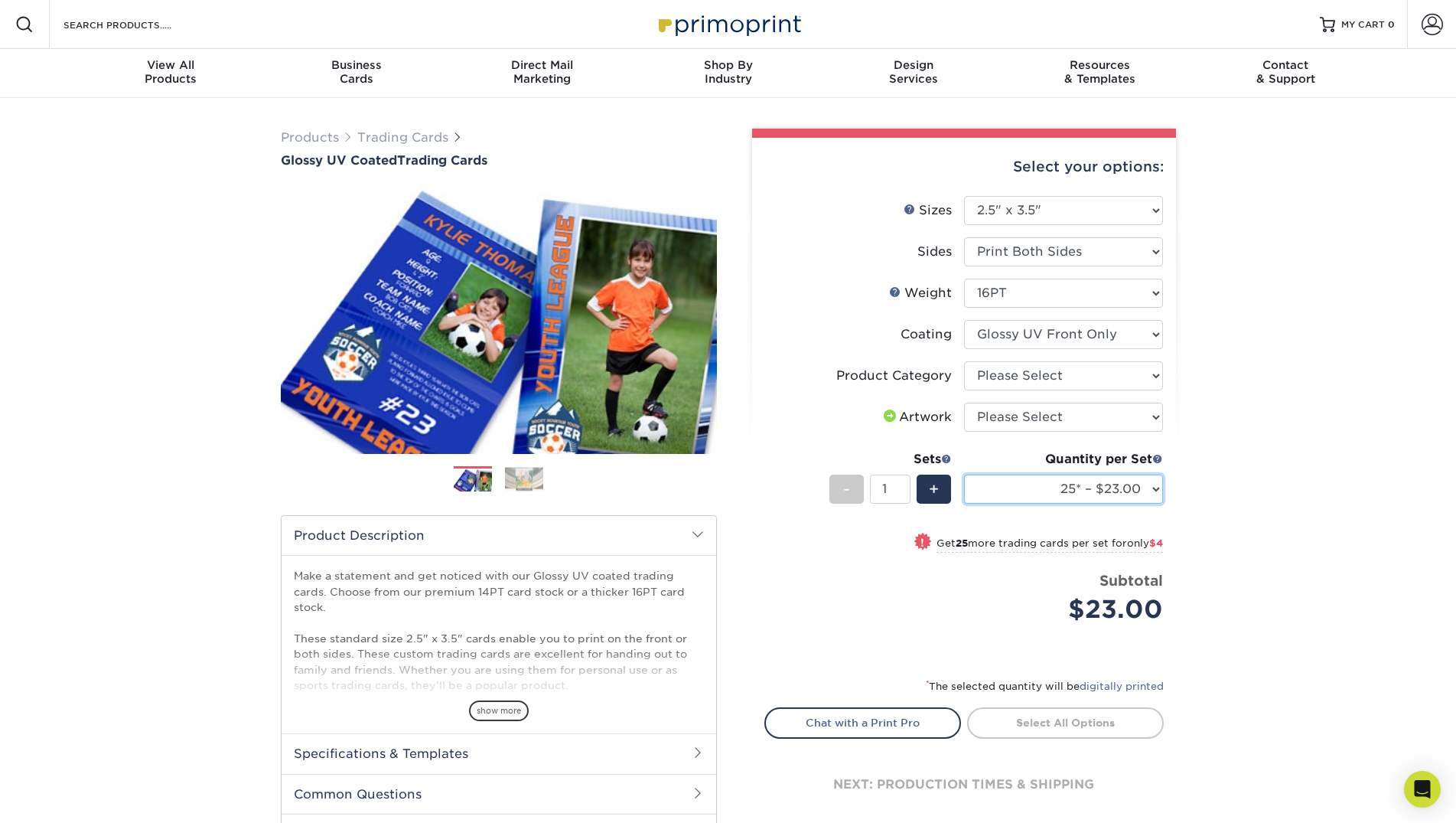
click at [964, 475] on select "25* – $23.00 50* – $27.00 75* – $33.00 100* – $37.00 250* – $47.00 500 – $58.00…" at bounding box center [1064, 489] width 199 height 29
click at [1088, 486] on select "25* – $23.00 50* – $27.00 75* – $33.00 100* – $37.00 250* – $47.00 500 – $58.00…" at bounding box center [1064, 489] width 199 height 29
click at [964, 361] on select "Please Select Trading Cards" at bounding box center [1064, 375] width 199 height 29
